Goal: Task Accomplishment & Management: Manage account settings

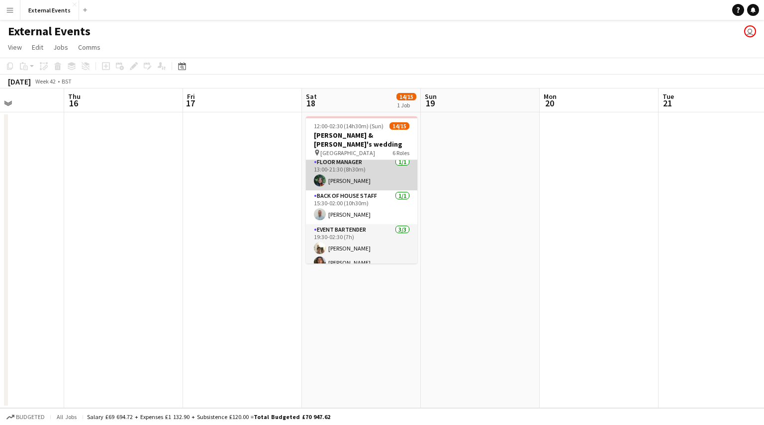
scroll to position [176, 0]
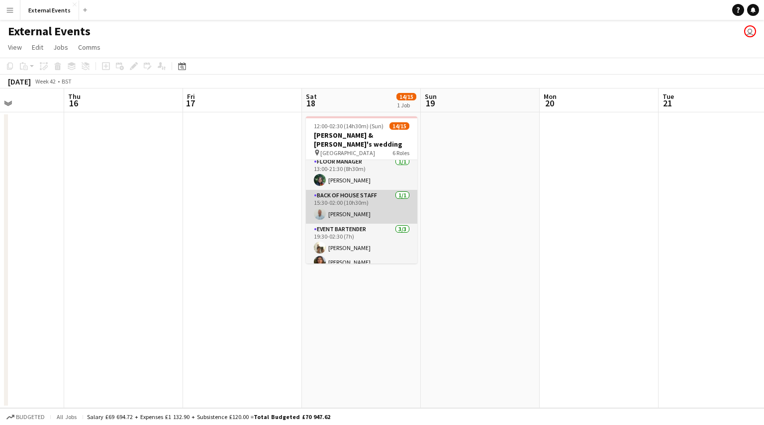
click at [375, 197] on app-card-role "Back of house staff [DATE] 15:30-02:00 (10h30m) [PERSON_NAME]" at bounding box center [361, 207] width 111 height 34
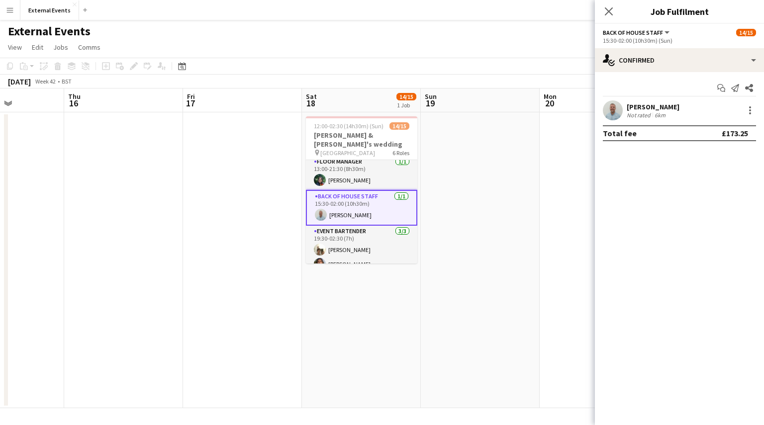
click at [375, 197] on app-card-role "Back of house staff [DATE] 15:30-02:00 (10h30m) [PERSON_NAME]" at bounding box center [361, 208] width 111 height 36
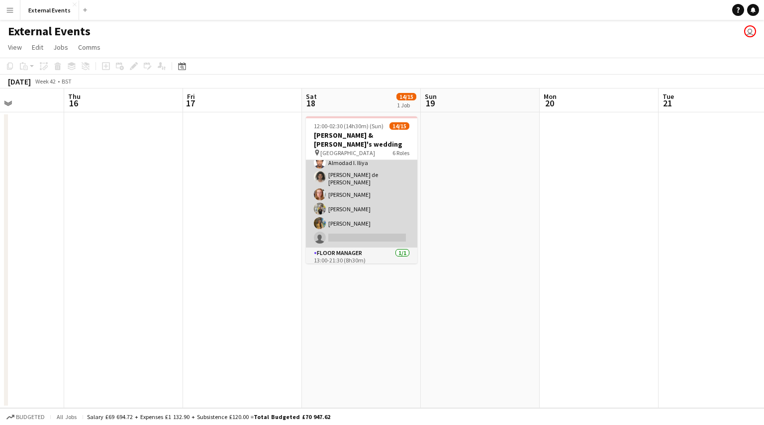
click at [354, 204] on app-card-role "Event staff 3I 2A [DATE] 13:00-21:30 (8h30m) [PERSON_NAME] [PERSON_NAME] [PERSO…" at bounding box center [361, 179] width 111 height 138
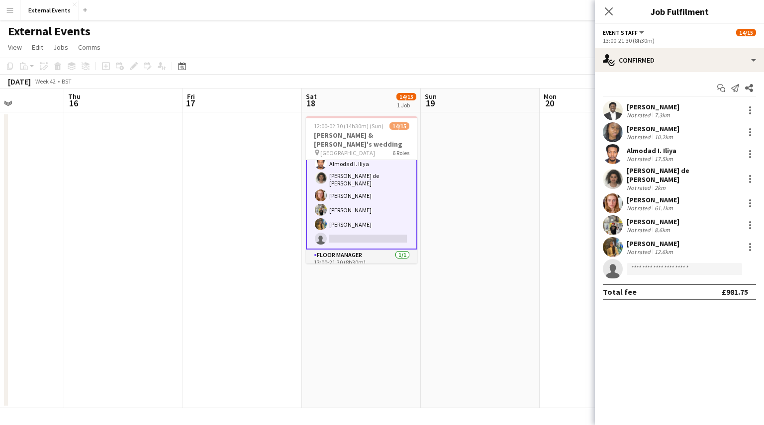
scroll to position [85, 0]
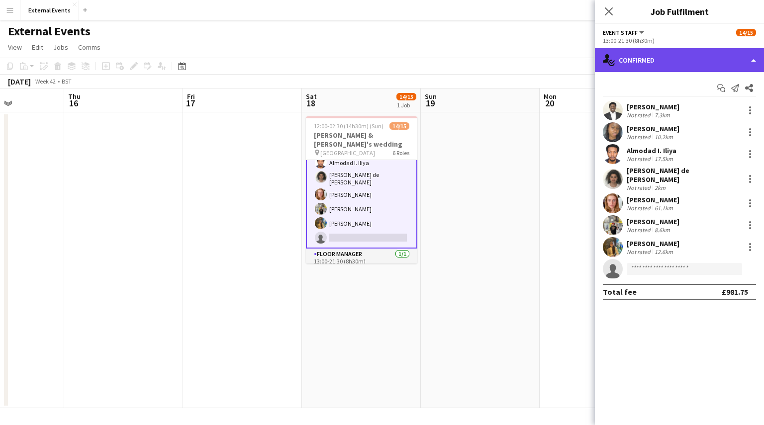
click at [756, 66] on div "single-neutral-actions-check-2 Confirmed" at bounding box center [679, 60] width 169 height 24
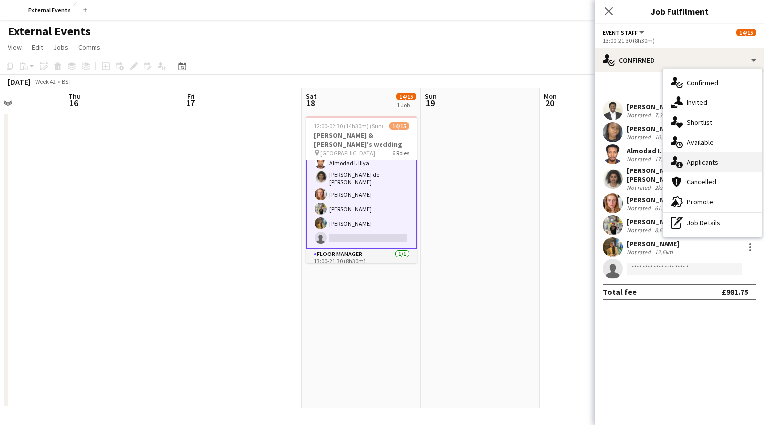
click at [732, 160] on div "single-neutral-actions-information Applicants" at bounding box center [712, 162] width 99 height 20
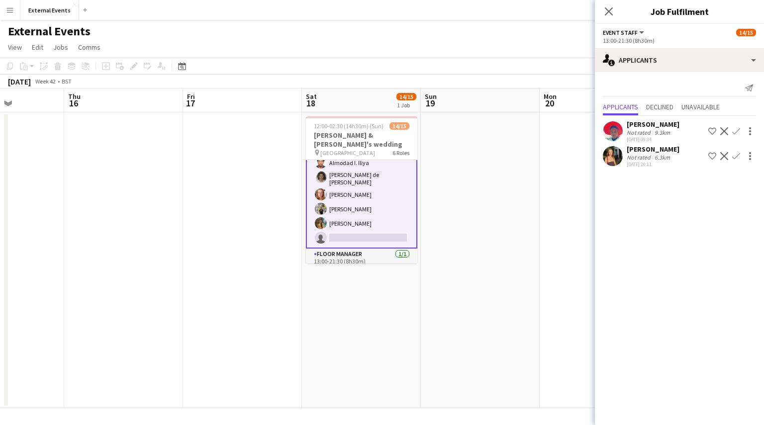
click at [672, 207] on mat-expansion-panel "users2 Applicants Send notification Applicants Declined Unavailable [PERSON_NAM…" at bounding box center [679, 248] width 169 height 353
click at [608, 12] on icon at bounding box center [608, 10] width 9 height 9
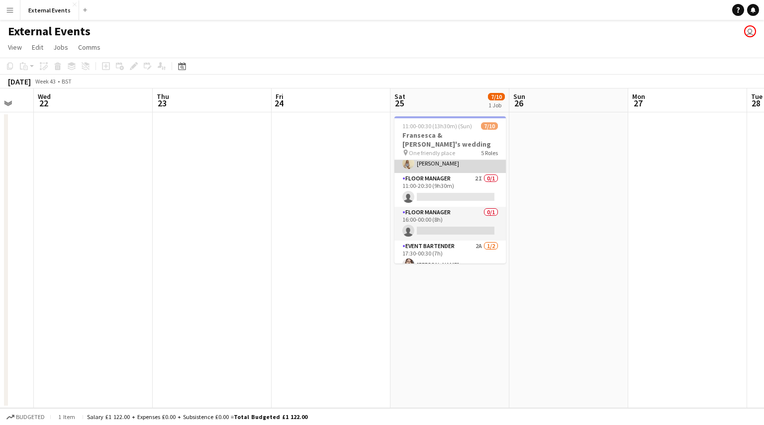
scroll to position [79, 0]
click at [444, 184] on app-card-role "Floor manager 2I 0/1 11:00-20:30 (9h30m) single-neutral-actions" at bounding box center [450, 190] width 111 height 34
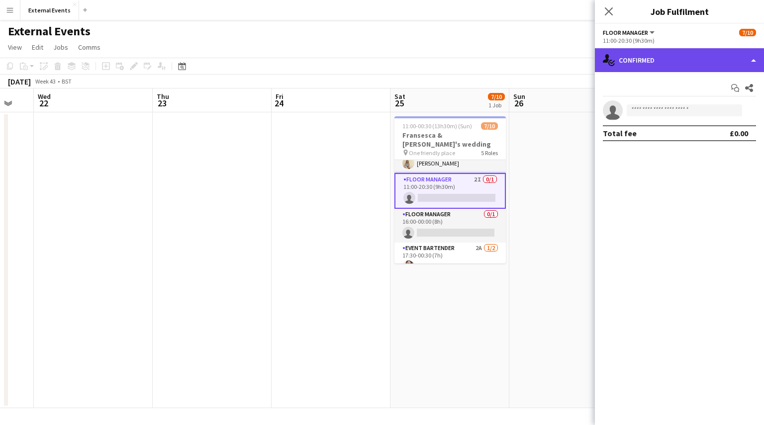
click at [739, 63] on div "single-neutral-actions-check-2 Confirmed" at bounding box center [679, 60] width 169 height 24
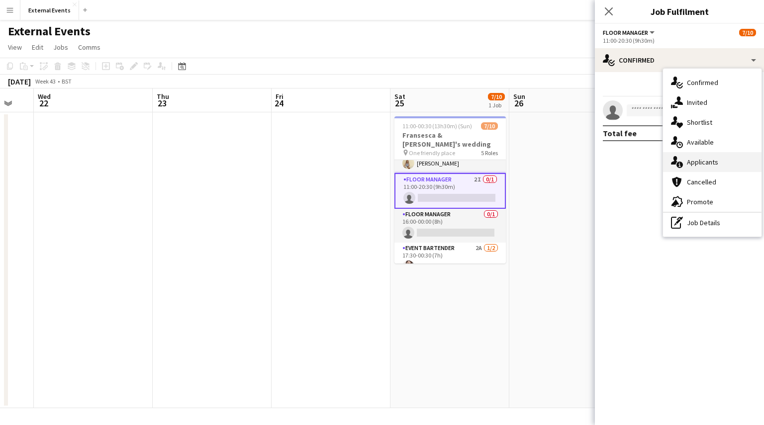
click at [728, 157] on div "single-neutral-actions-information Applicants" at bounding box center [712, 162] width 99 height 20
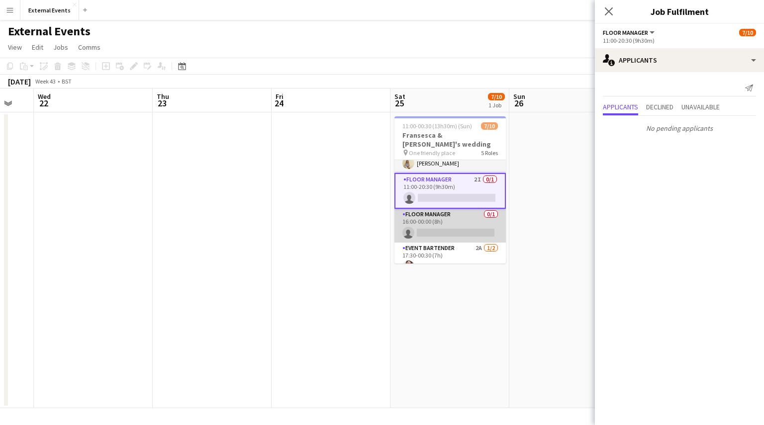
click at [458, 210] on app-card-role "Floor manager 0/1 16:00-00:00 (8h) single-neutral-actions" at bounding box center [450, 226] width 111 height 34
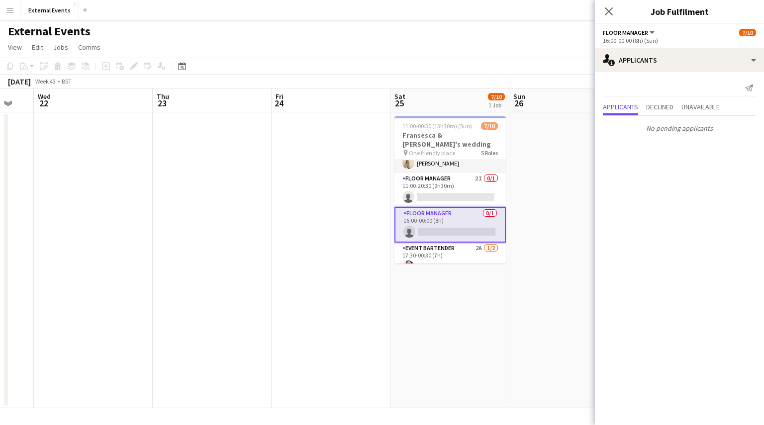
scroll to position [130, 0]
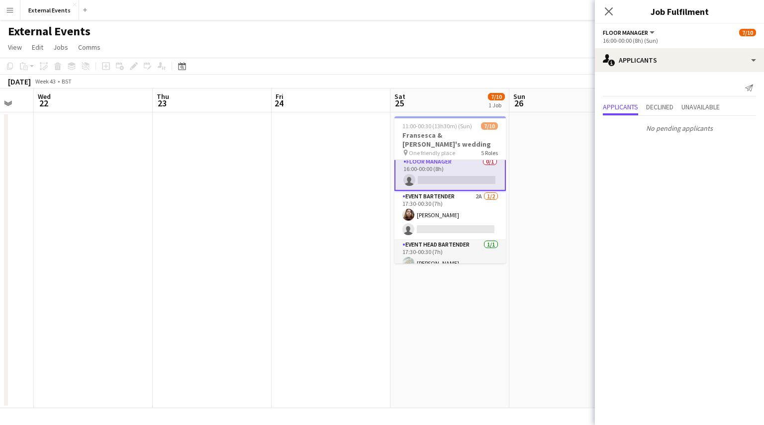
click at [458, 210] on app-card-role "Event bartender 2A [DATE] 17:30-00:30 (7h) [PERSON_NAME] single-neutral-actions" at bounding box center [450, 215] width 111 height 48
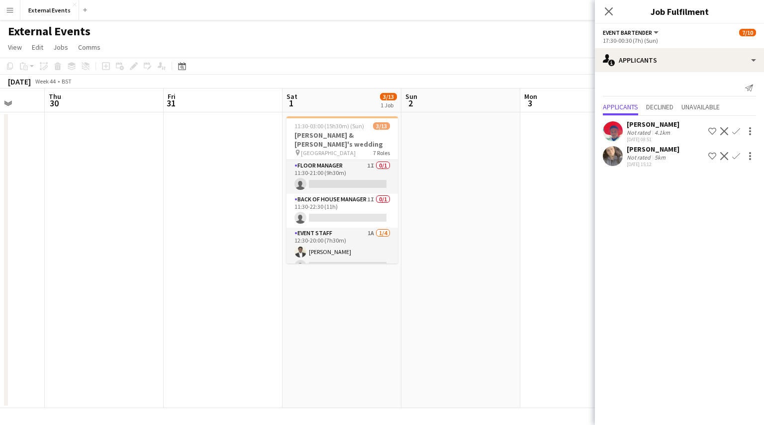
scroll to position [0, 295]
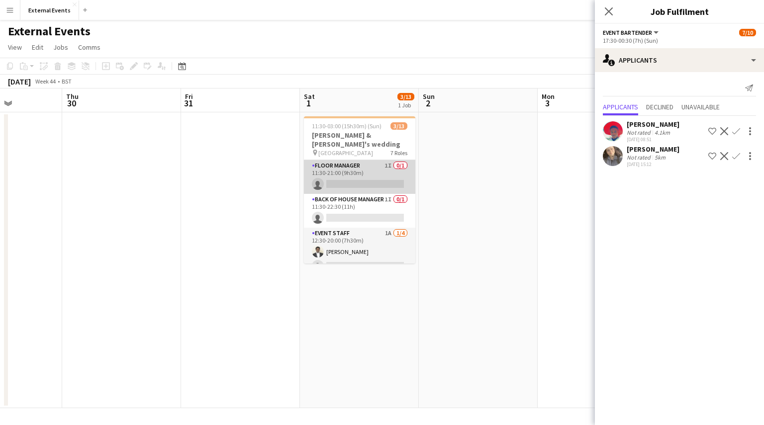
click at [361, 171] on app-card-role "Floor manager 1I 0/1 11:30-21:00 (9h30m) single-neutral-actions" at bounding box center [359, 177] width 111 height 34
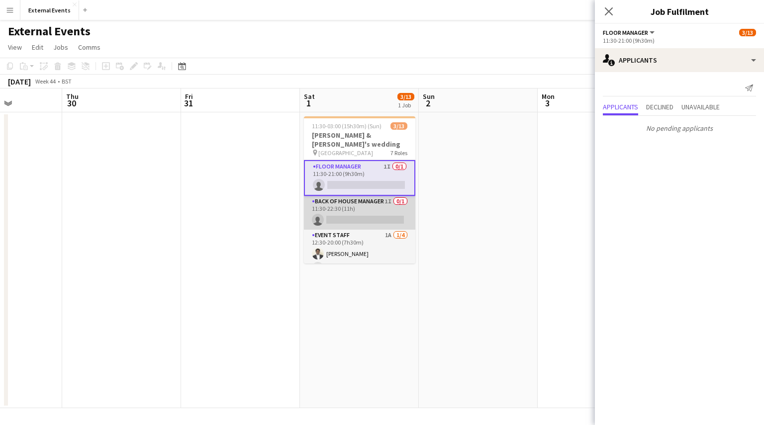
click at [357, 204] on app-card-role "Back of house manager 1I 0/1 11:30-22:30 (11h) single-neutral-actions" at bounding box center [359, 213] width 111 height 34
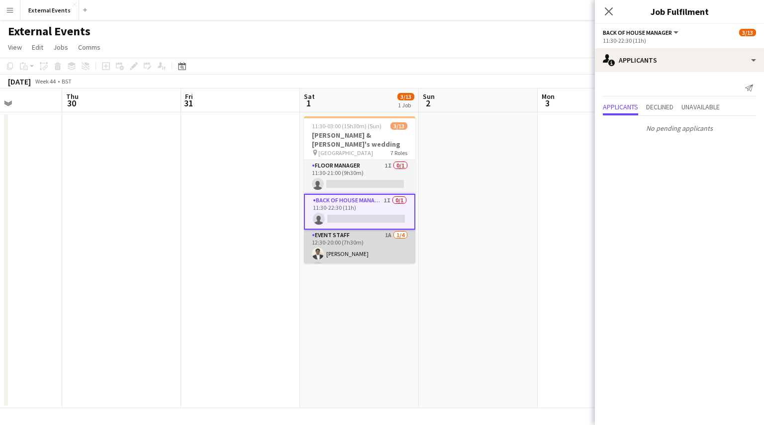
click at [351, 246] on app-card-role "Event staff 1A [DATE] 12:30-20:00 (7h30m) [PERSON_NAME] single-neutral-actions …" at bounding box center [359, 268] width 111 height 77
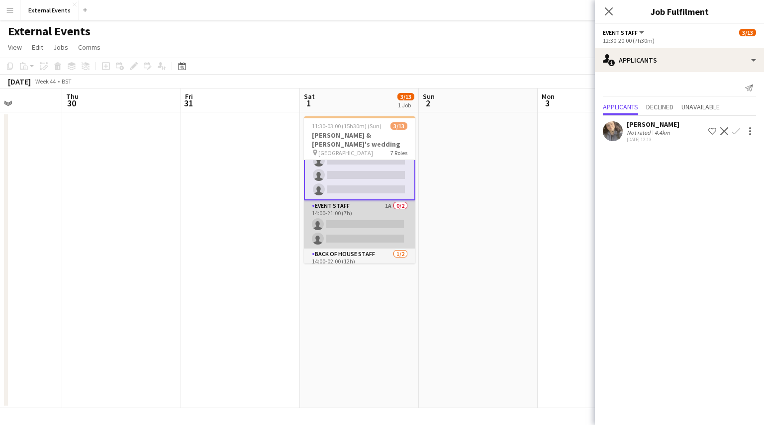
click at [356, 214] on app-card-role "Event staff 1A 0/2 14:00-21:00 (7h) single-neutral-actions single-neutral-actio…" at bounding box center [359, 225] width 111 height 48
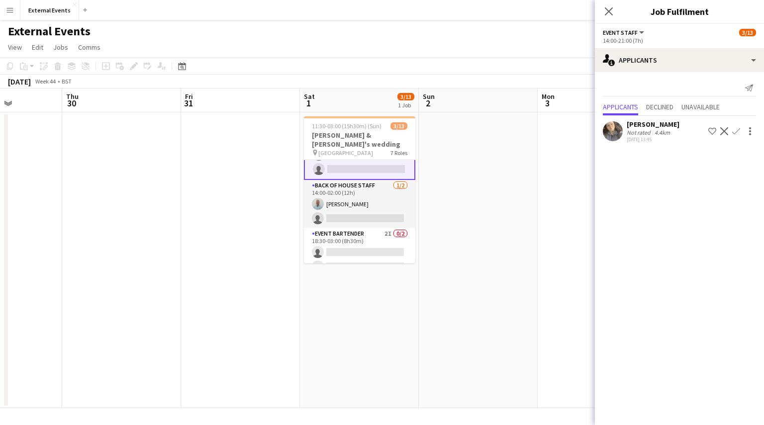
click at [356, 214] on app-card-role "Back of house staff [DATE] 14:00-02:00 (12h) [PERSON_NAME] single-neutral-actio…" at bounding box center [359, 204] width 111 height 48
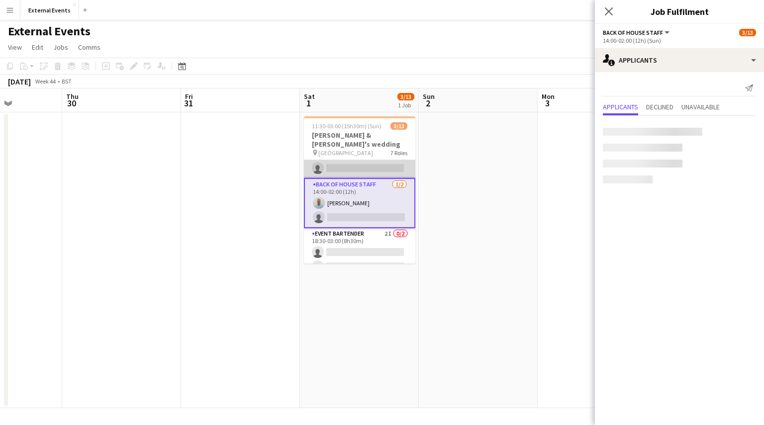
scroll to position [174, 0]
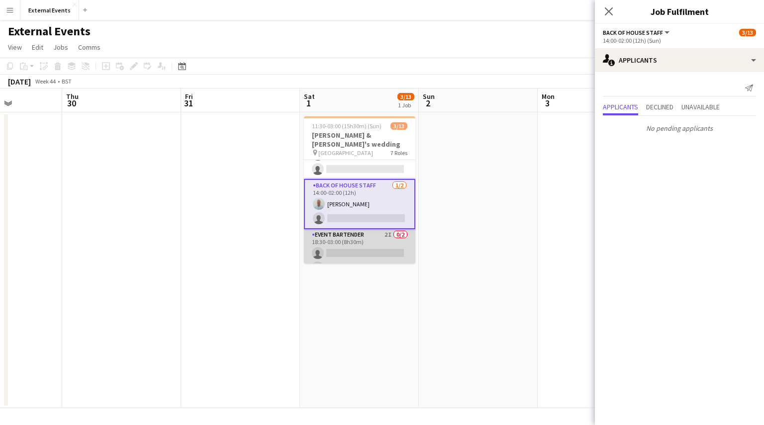
click at [355, 241] on app-card-role "Event bartender 2I 0/2 18:30-03:00 (8h30m) single-neutral-actions single-neutra…" at bounding box center [359, 253] width 111 height 48
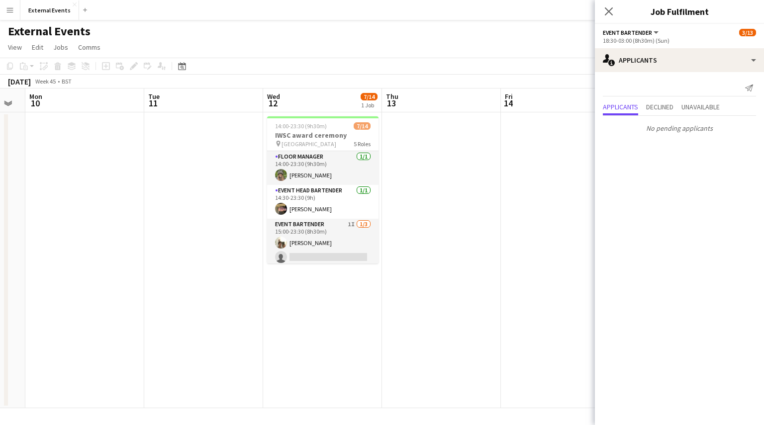
scroll to position [0, 330]
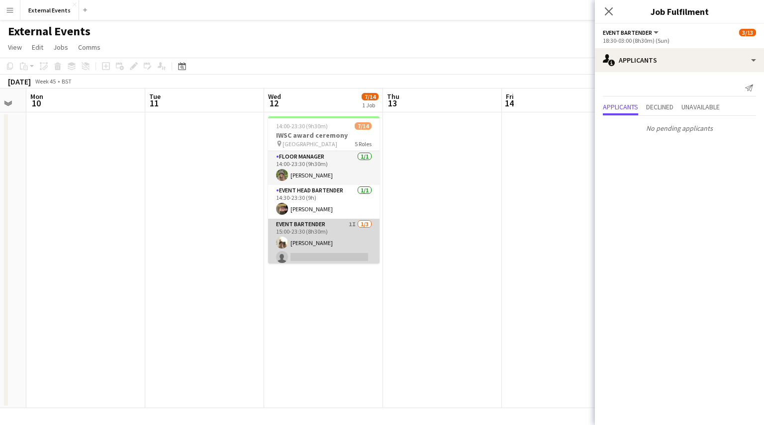
click at [322, 236] on app-card-role "Event bartender 1I [DATE] 15:00-23:30 (8h30m) [PERSON_NAME] single-neutral-acti…" at bounding box center [323, 250] width 111 height 63
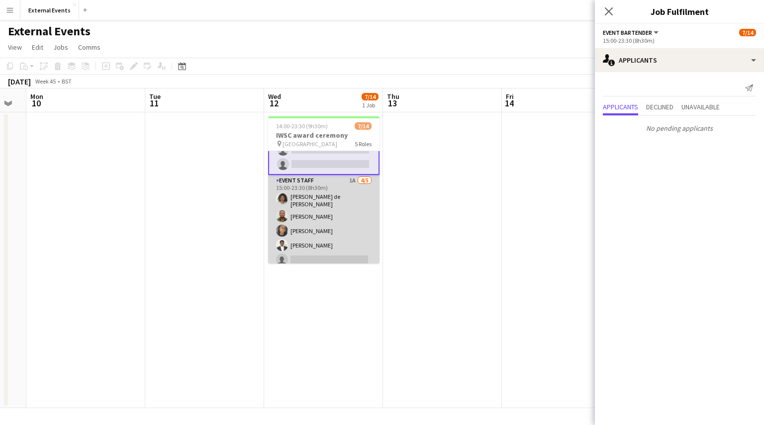
click at [327, 214] on app-card-role "Event staff 1A [DATE] 15:00-23:30 (8h30m) [PERSON_NAME] [PERSON_NAME] [PERSON_N…" at bounding box center [323, 222] width 111 height 95
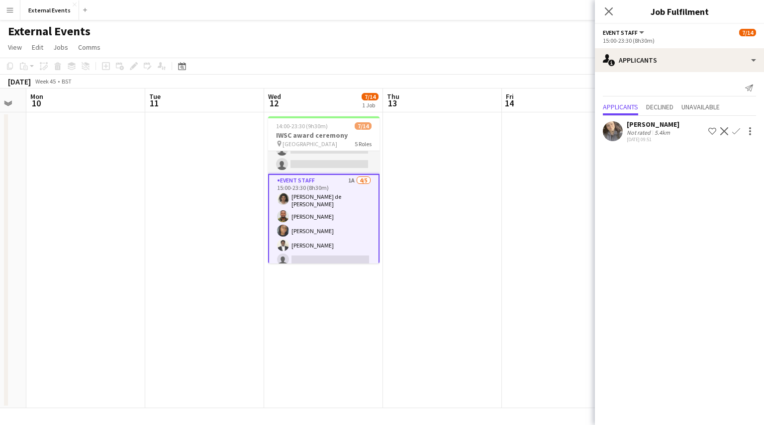
scroll to position [191, 0]
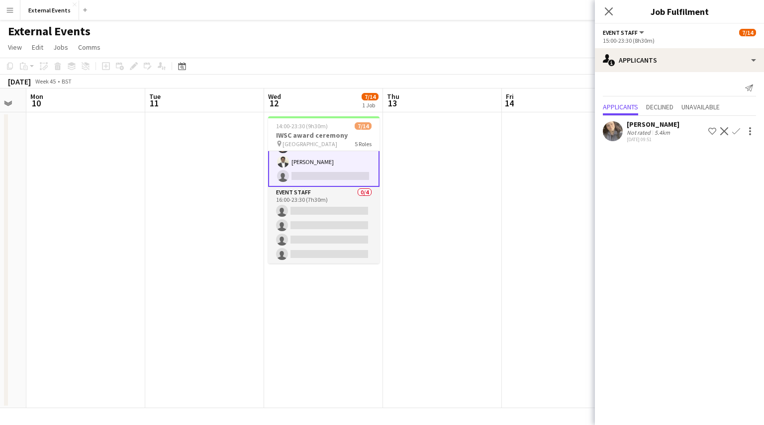
click at [327, 214] on app-card-role "Event staff 0/4 16:00-23:30 (7h30m) single-neutral-actions single-neutral-actio…" at bounding box center [323, 225] width 111 height 77
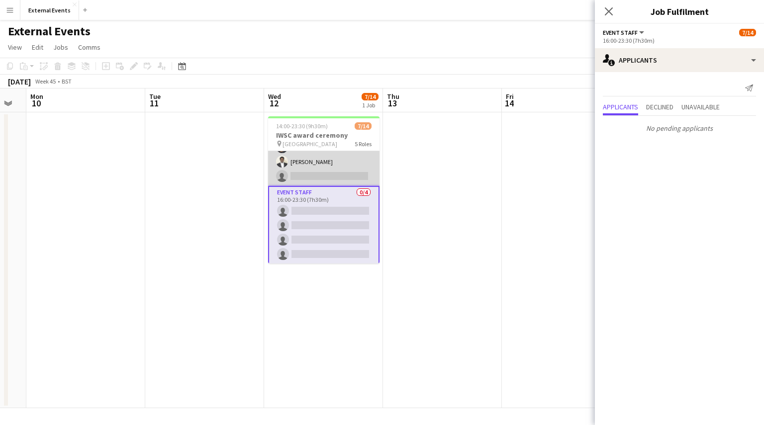
click at [333, 181] on app-card-role "Event staff 1A [DATE] 15:00-23:30 (8h30m) [PERSON_NAME] [PERSON_NAME] [PERSON_N…" at bounding box center [323, 139] width 111 height 95
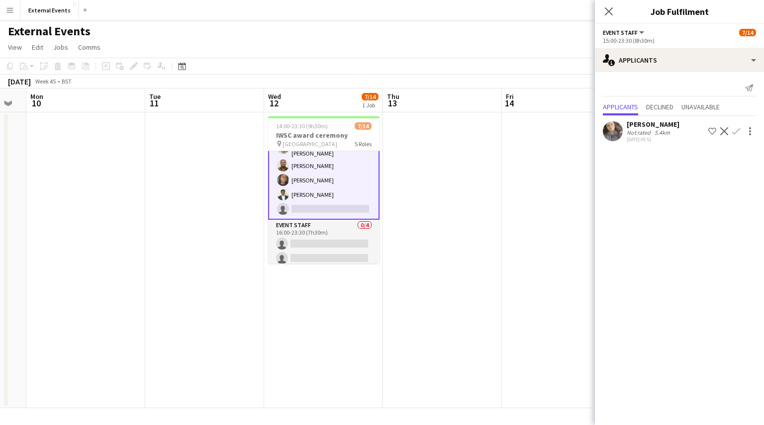
scroll to position [0, 0]
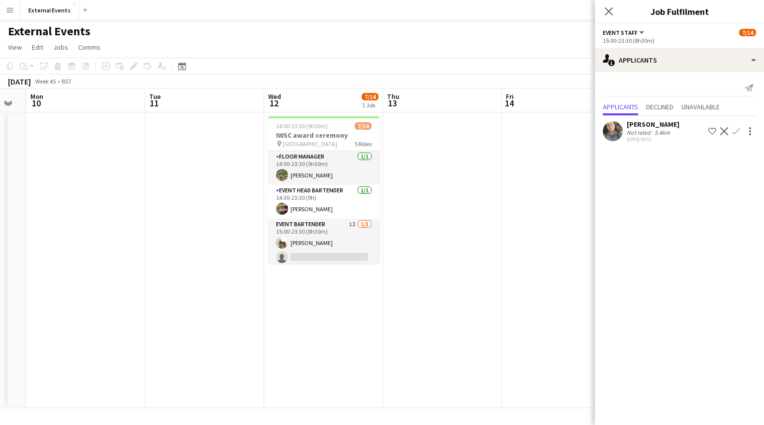
click at [333, 181] on app-card-role "Floor manager [DATE] 14:00-23:30 (9h30m) [PERSON_NAME]" at bounding box center [323, 168] width 111 height 34
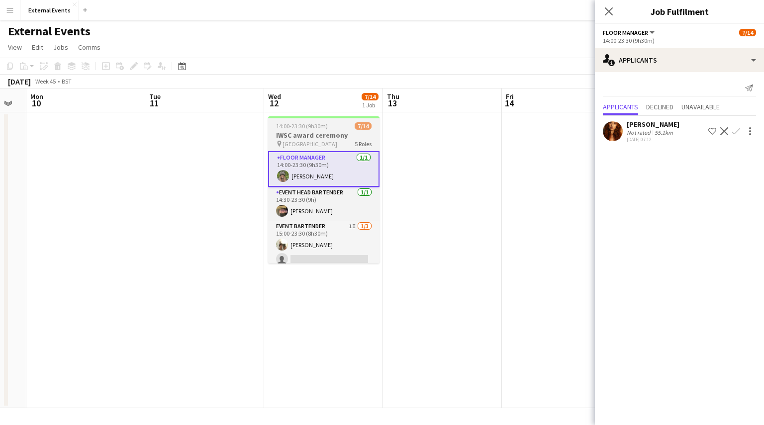
click at [313, 130] on app-job-card "14:00-23:30 (9h30m) 7/14 IWSC award ceremony pin [GEOGRAPHIC_DATA] 5 Roles Floo…" at bounding box center [323, 189] width 111 height 147
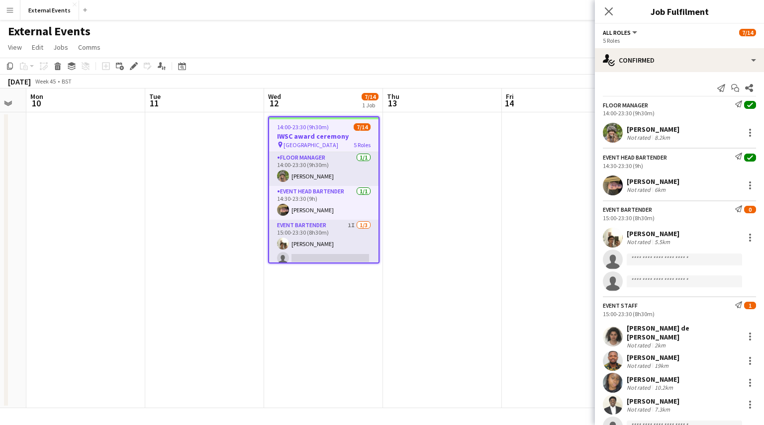
click at [624, 105] on div "Floor manager" at bounding box center [625, 105] width 45 height 7
click at [301, 138] on h3 "IWSC award ceremony" at bounding box center [323, 136] width 109 height 9
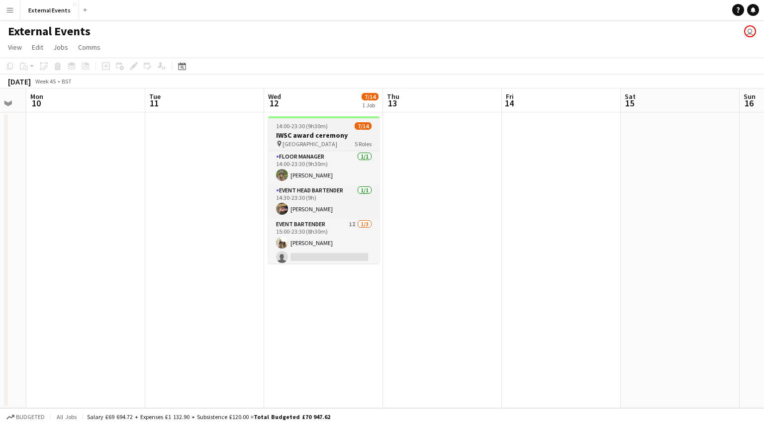
click at [301, 138] on h3 "IWSC award ceremony" at bounding box center [323, 135] width 111 height 9
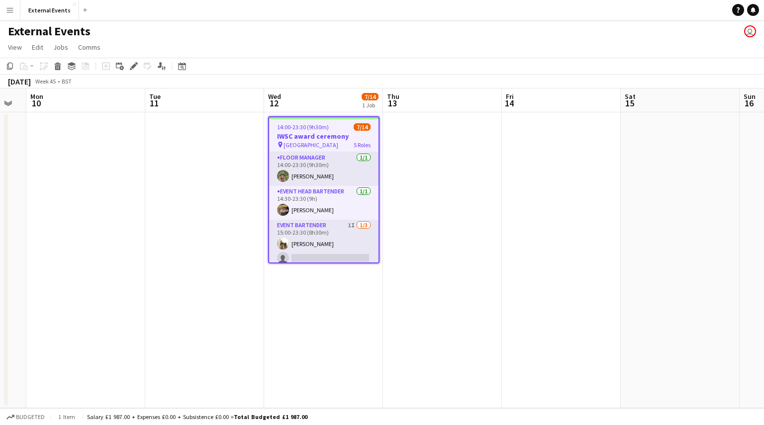
click at [301, 138] on h3 "IWSC award ceremony" at bounding box center [323, 136] width 109 height 9
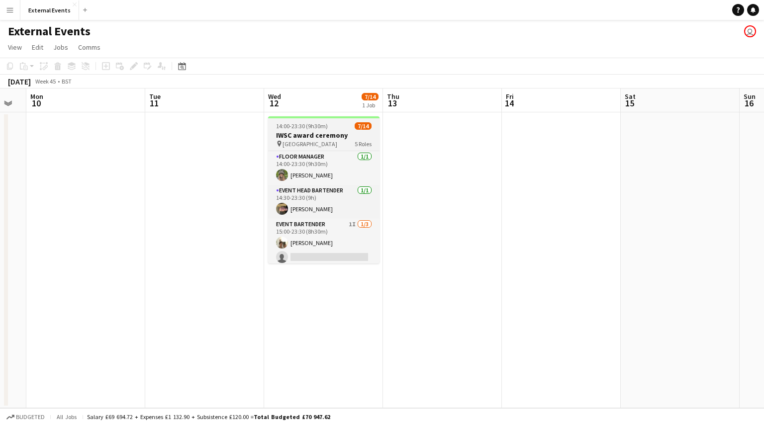
click at [301, 138] on h3 "IWSC award ceremony" at bounding box center [323, 135] width 111 height 9
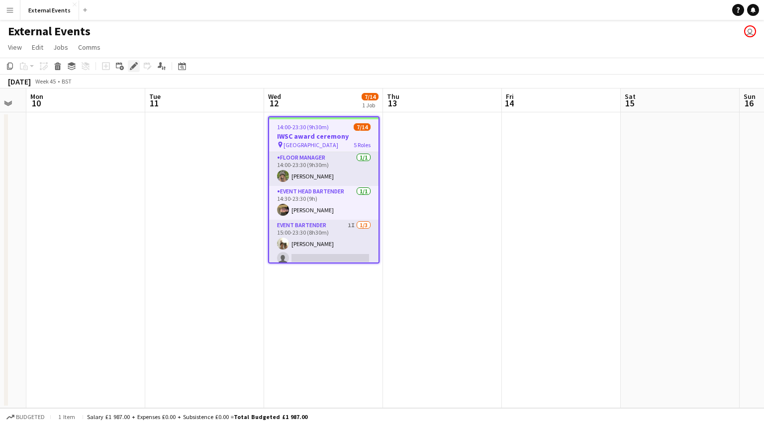
click at [132, 68] on icon at bounding box center [133, 66] width 5 height 5
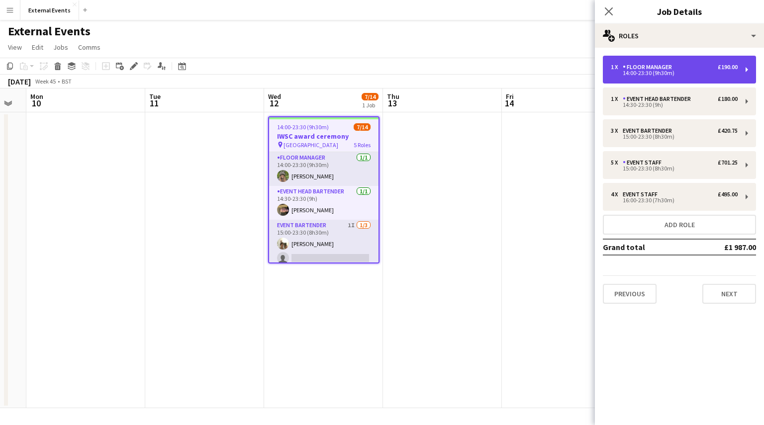
click at [652, 74] on div "14:00-23:30 (9h30m)" at bounding box center [674, 73] width 127 height 5
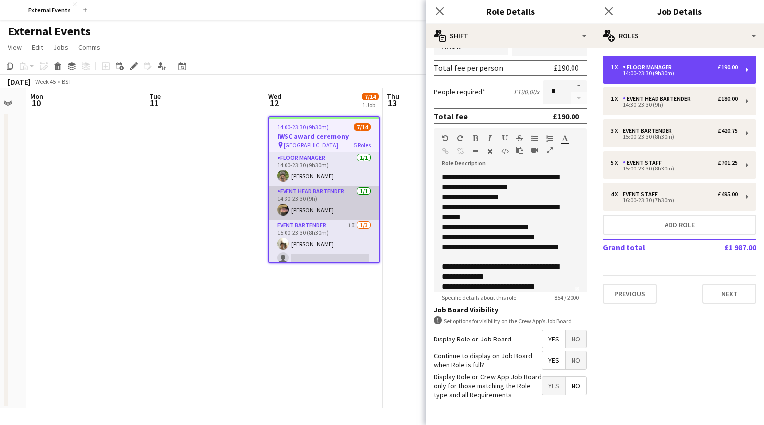
scroll to position [191, 0]
